Goal: Communication & Community: Answer question/provide support

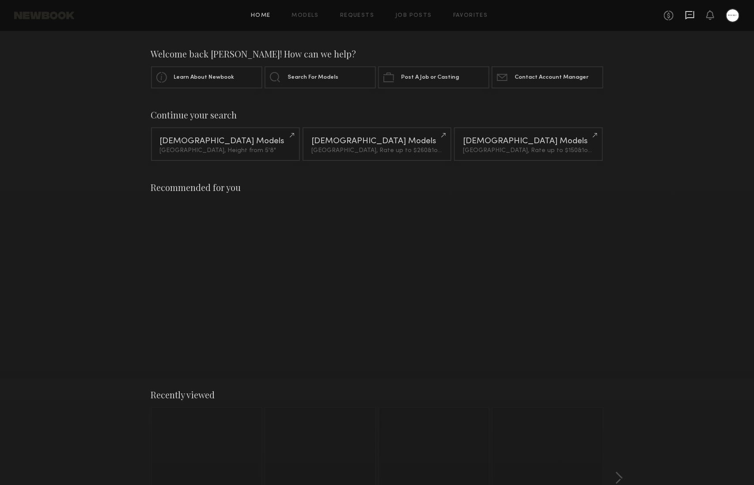
click at [690, 14] on icon at bounding box center [690, 14] width 4 height 1
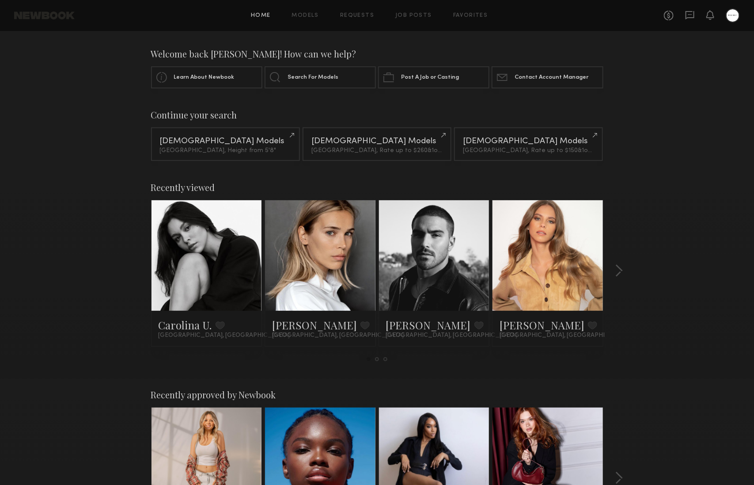
click at [233, 271] on div at bounding box center [207, 255] width 110 height 110
click at [198, 236] on link at bounding box center [207, 255] width 54 height 110
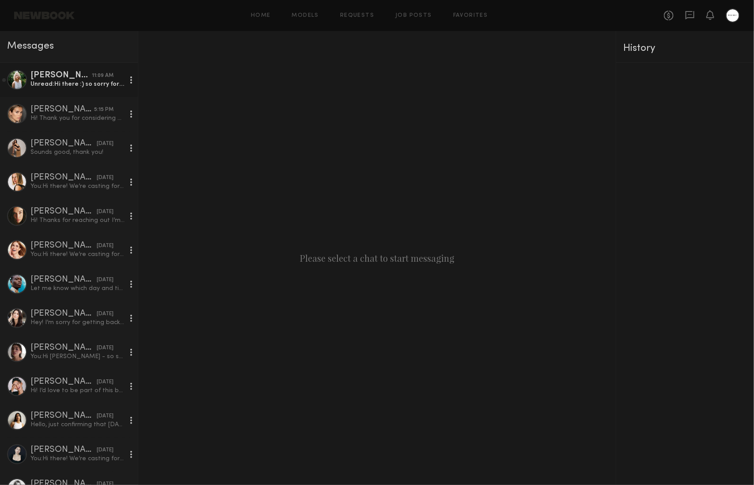
click at [52, 91] on link "Foster M. 11:09 AM Unread: Hi there :) so sorry for the delay. What is the addr…" at bounding box center [69, 80] width 138 height 34
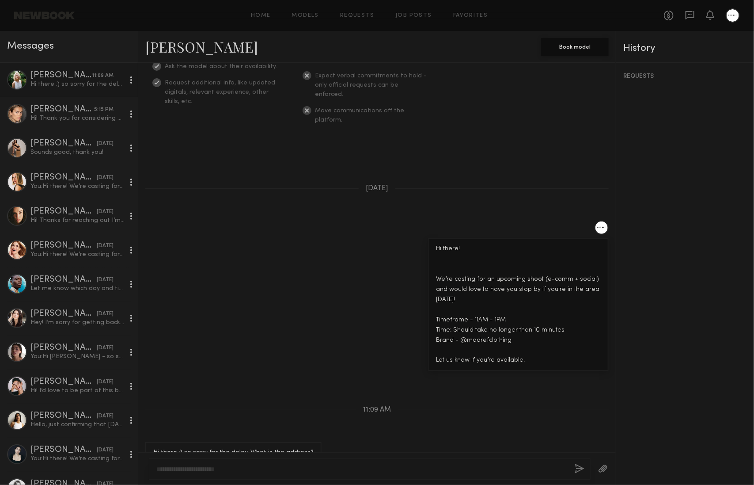
click at [180, 47] on link "Foster M." at bounding box center [201, 46] width 113 height 19
drag, startPoint x: 365, startPoint y: 458, endPoint x: 366, endPoint y: 464, distance: 5.8
click at [366, 460] on div at bounding box center [377, 468] width 478 height 33
click at [366, 464] on div at bounding box center [370, 468] width 442 height 21
click at [366, 465] on textarea at bounding box center [361, 468] width 411 height 9
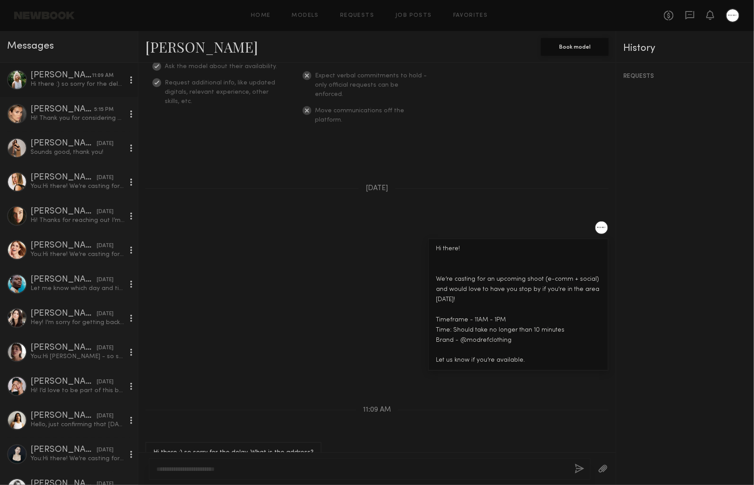
click at [366, 466] on textarea at bounding box center [361, 468] width 411 height 9
type textarea "**********"
click at [582, 469] on button "button" at bounding box center [581, 469] width 10 height 11
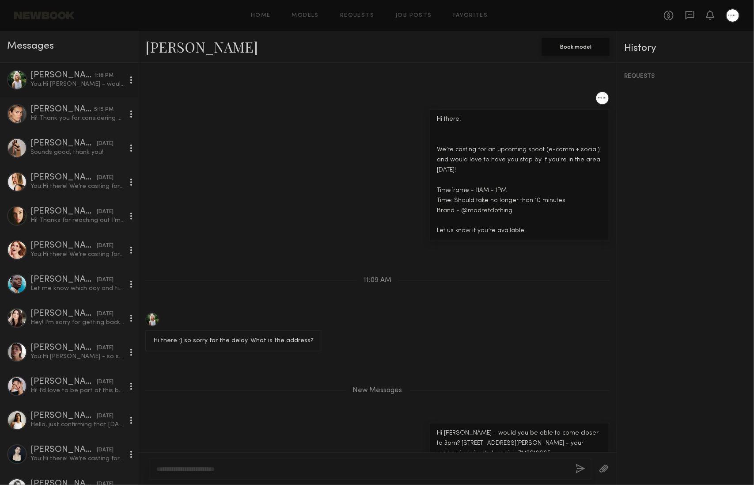
scroll to position [370, 0]
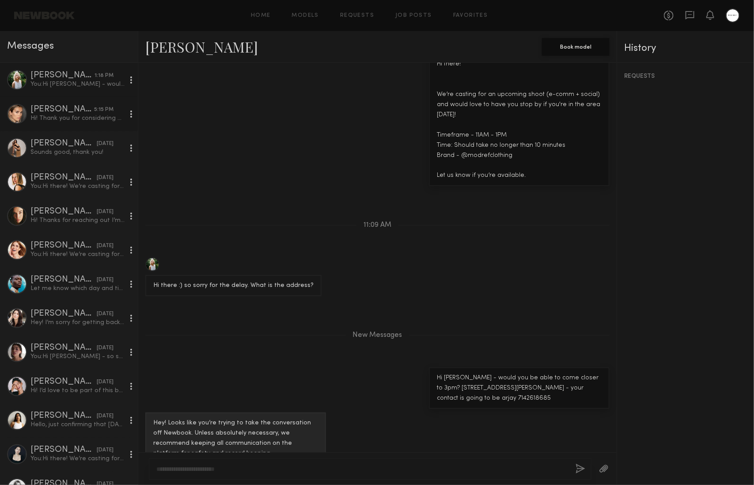
click at [63, 119] on div "Hi! Thank you for considering me - may i ask when the job/shoot is and what's t…" at bounding box center [77, 118] width 94 height 8
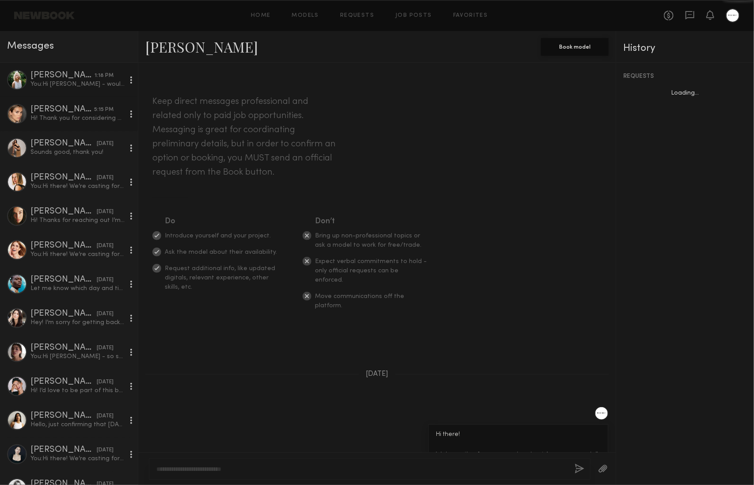
scroll to position [149, 0]
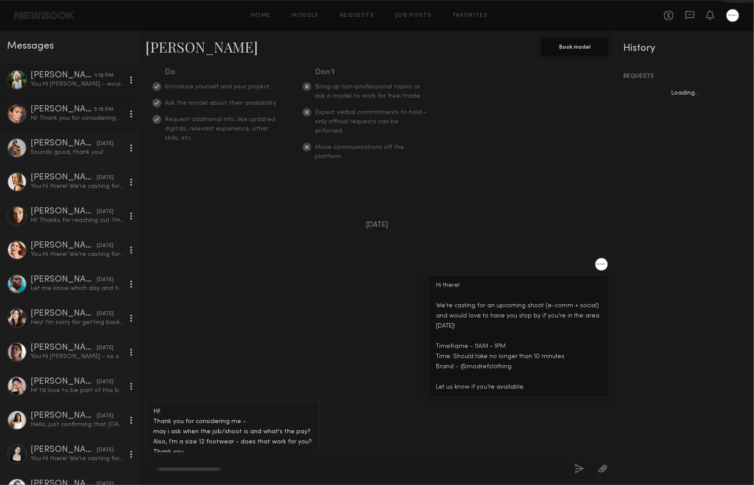
click at [74, 87] on div "You: Hi Foster - would you be able to come closer to 3pm? 2078 compton ave 9001…" at bounding box center [77, 84] width 94 height 8
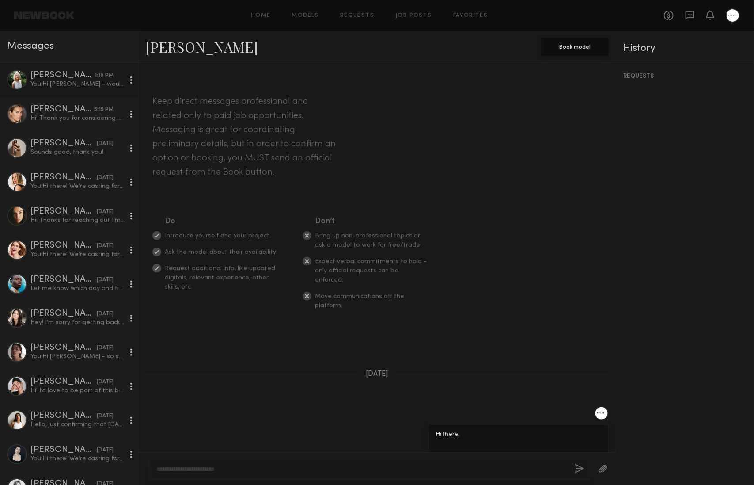
scroll to position [303, 0]
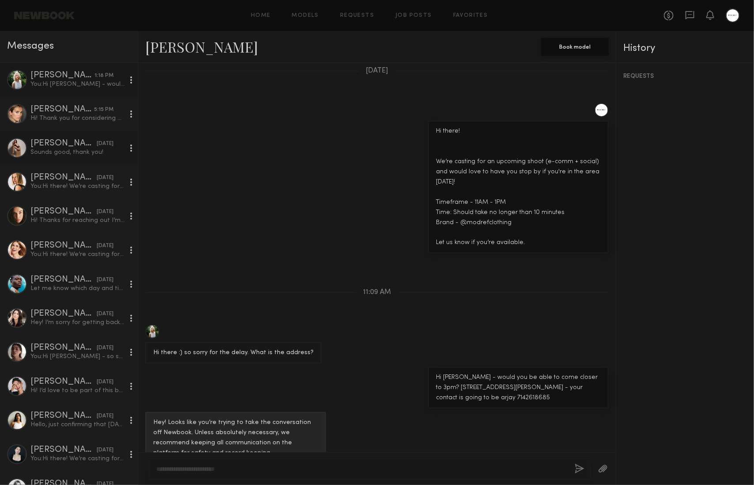
click at [81, 133] on link "Claire A. yesterday Sounds good, thank you!" at bounding box center [69, 148] width 138 height 34
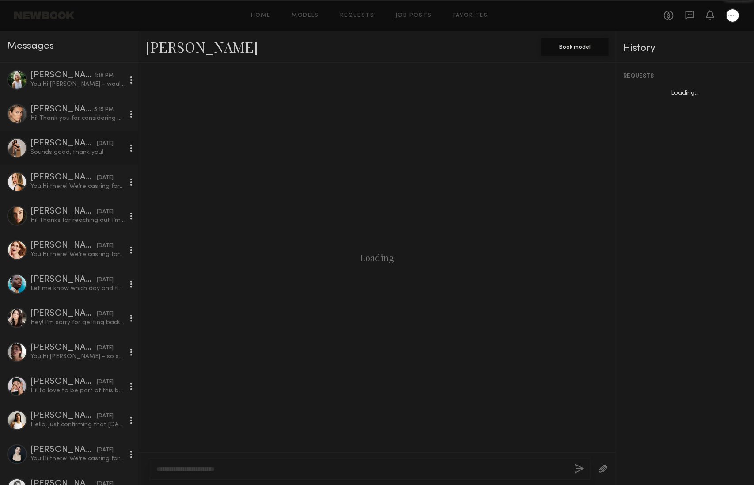
scroll to position [311, 0]
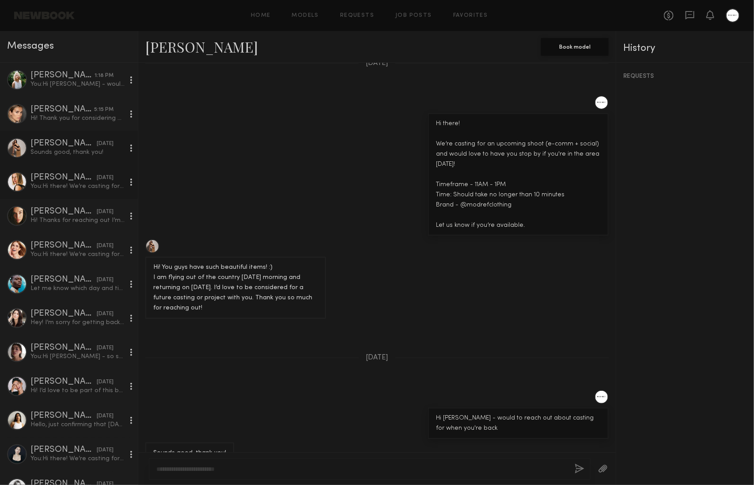
click at [79, 181] on div "Lidia V." at bounding box center [63, 177] width 66 height 9
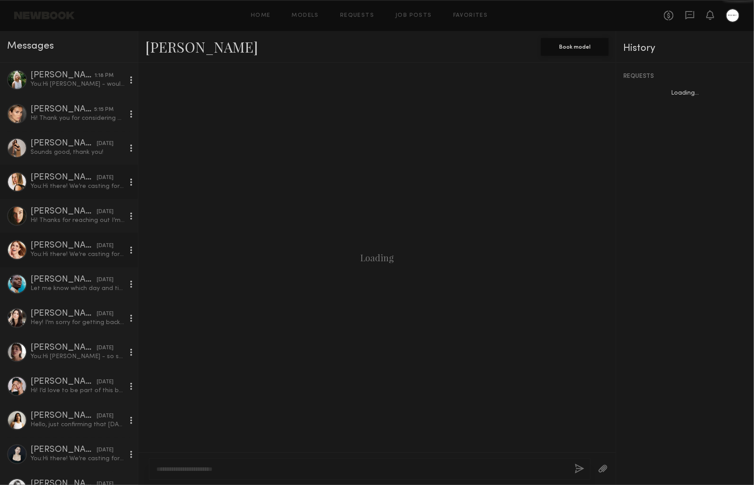
click at [104, 240] on link "Tara B. 08/18/2025 You: Hi there! We’re casting for an upcoming shoot (e-comm +…" at bounding box center [69, 250] width 138 height 34
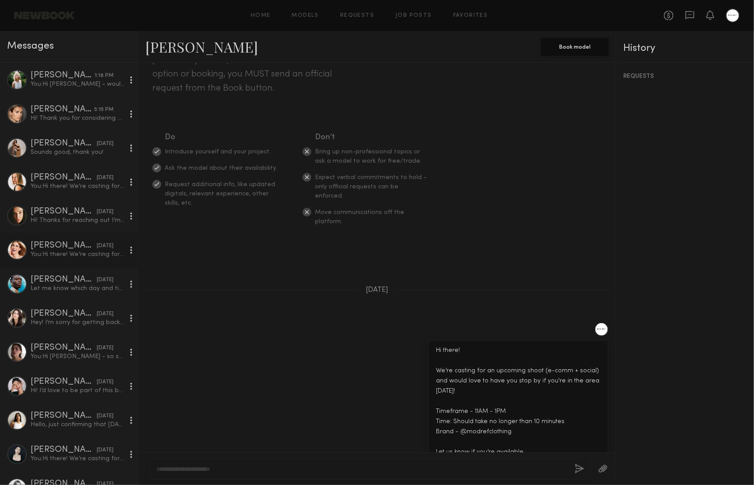
click at [103, 247] on div "08/18/2025" at bounding box center [105, 246] width 17 height 8
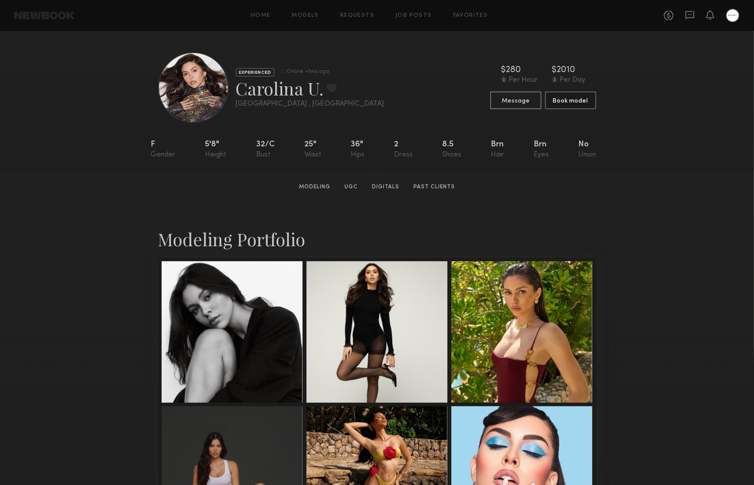
click at [663, 213] on div "Modeling Portfolio View More" at bounding box center [377, 473] width 754 height 543
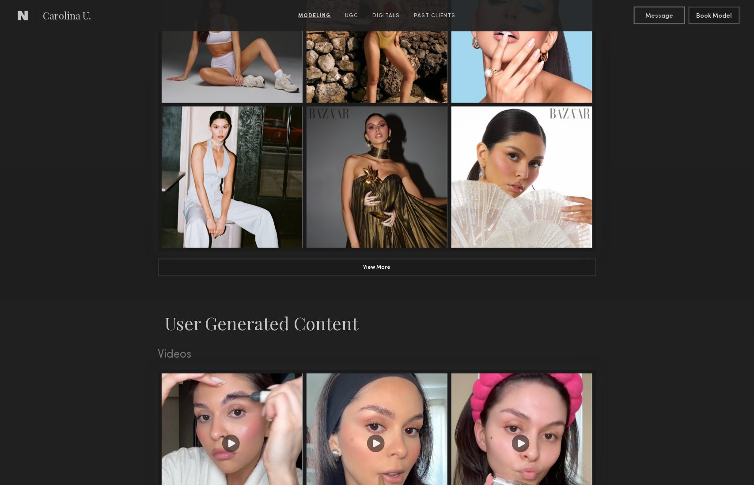
scroll to position [452, 0]
